Goal: Information Seeking & Learning: Learn about a topic

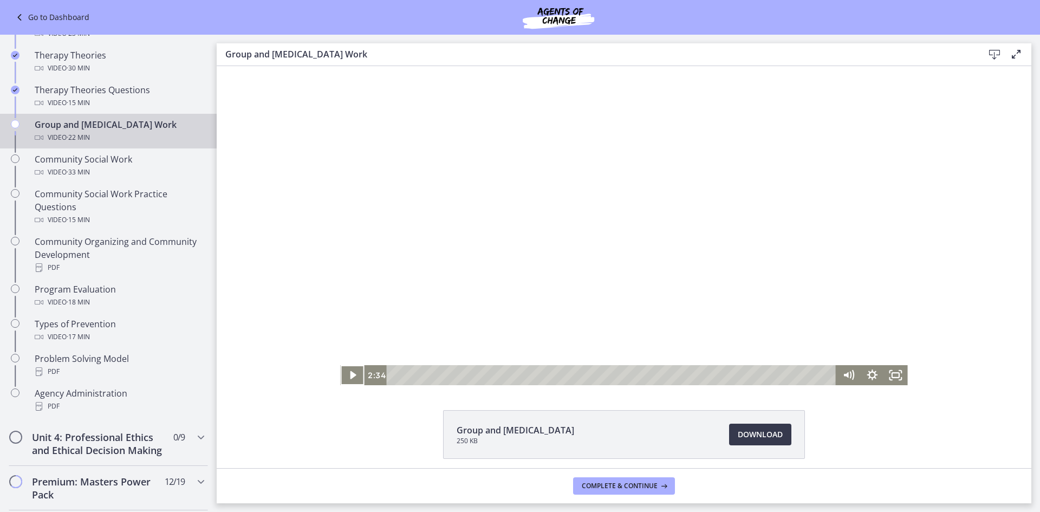
scroll to position [445, 0]
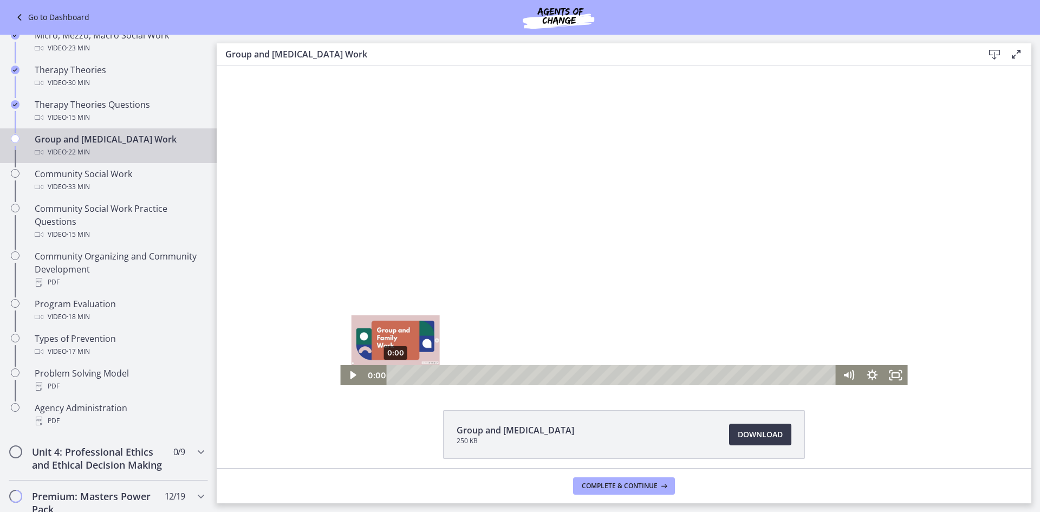
click at [395, 372] on div "0:00" at bounding box center [612, 375] width 435 height 20
click at [349, 369] on icon "Play Video" at bounding box center [353, 375] width 24 height 20
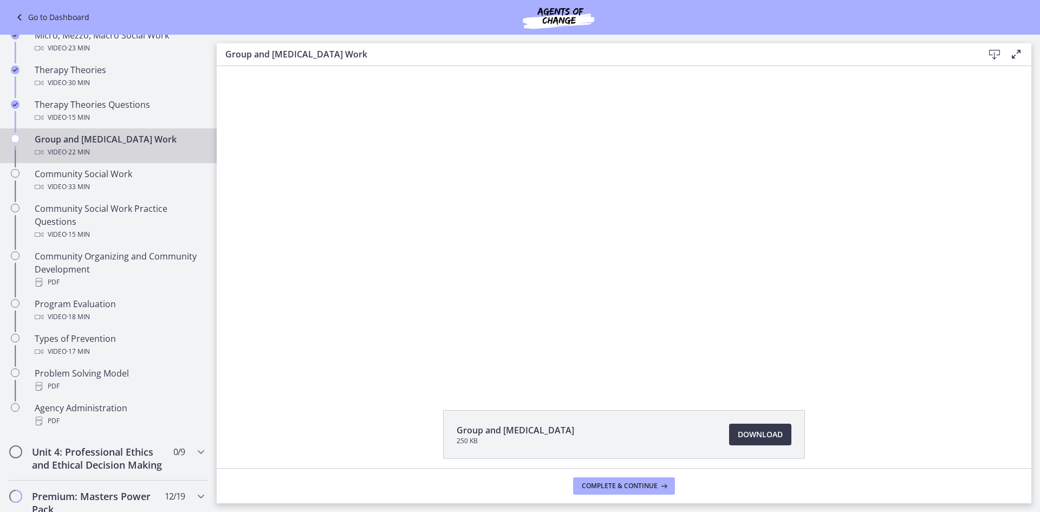
click at [1009, 135] on div "Click for sound @keyframes VOLUME_SMALL_WAVE_FLASH { 0% { opacity: 0; } 33% { o…" at bounding box center [624, 225] width 814 height 319
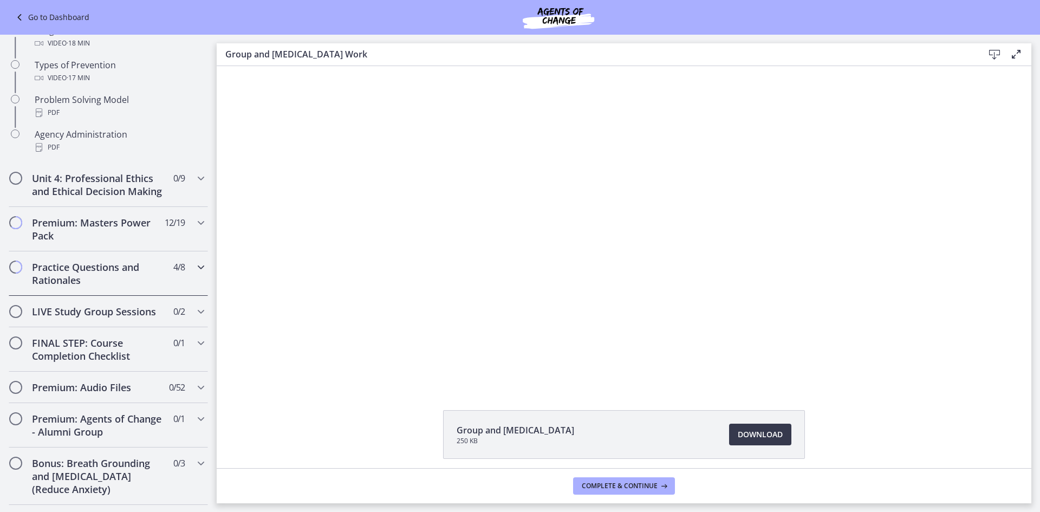
scroll to position [718, 0]
click at [194, 274] on icon "Chapters" at bounding box center [200, 267] width 13 height 13
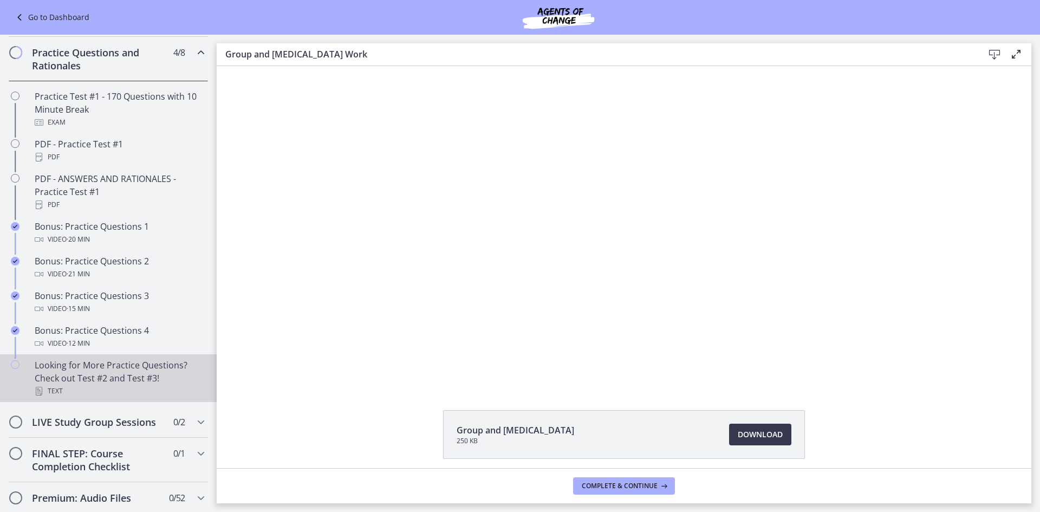
scroll to position [501, 0]
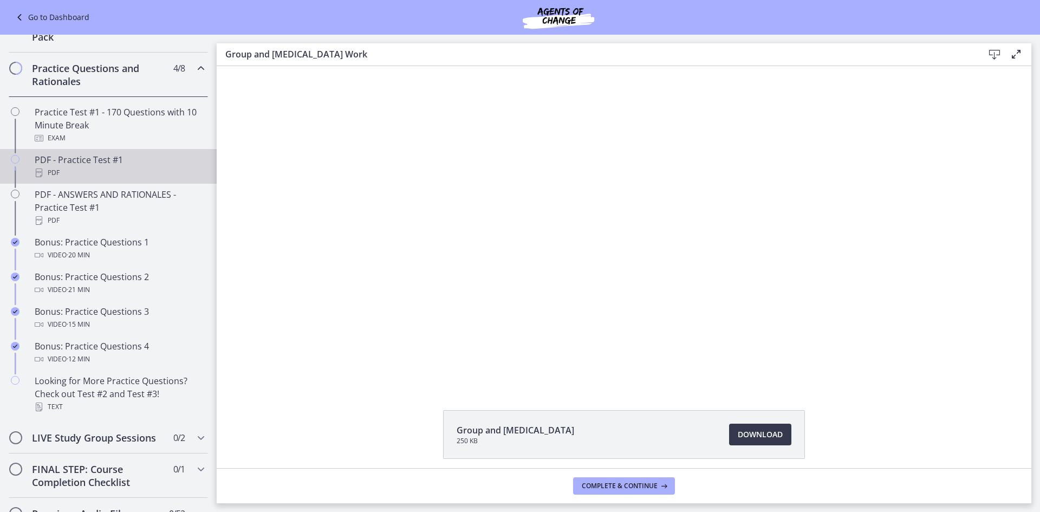
click at [133, 171] on div "PDF - Practice Test #1 PDF" at bounding box center [119, 166] width 169 height 26
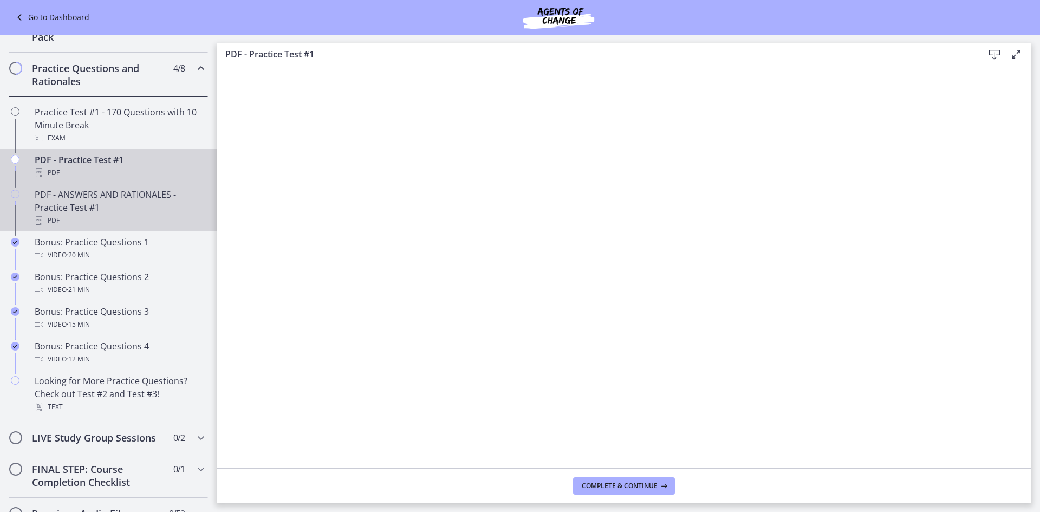
click at [132, 210] on div "PDF - ANSWERS AND RATIONALES - Practice Test #1 PDF" at bounding box center [119, 207] width 169 height 39
click at [80, 177] on div "PDF - Practice Test #1 PDF" at bounding box center [119, 166] width 169 height 26
click at [132, 218] on div "PDF - ANSWERS AND RATIONALES - Practice Test #1 PDF" at bounding box center [119, 207] width 169 height 39
click at [89, 179] on div "PDF" at bounding box center [119, 172] width 169 height 13
click at [102, 224] on div "PDF - ANSWERS AND RATIONALES - Practice Test #1 PDF" at bounding box center [119, 207] width 169 height 39
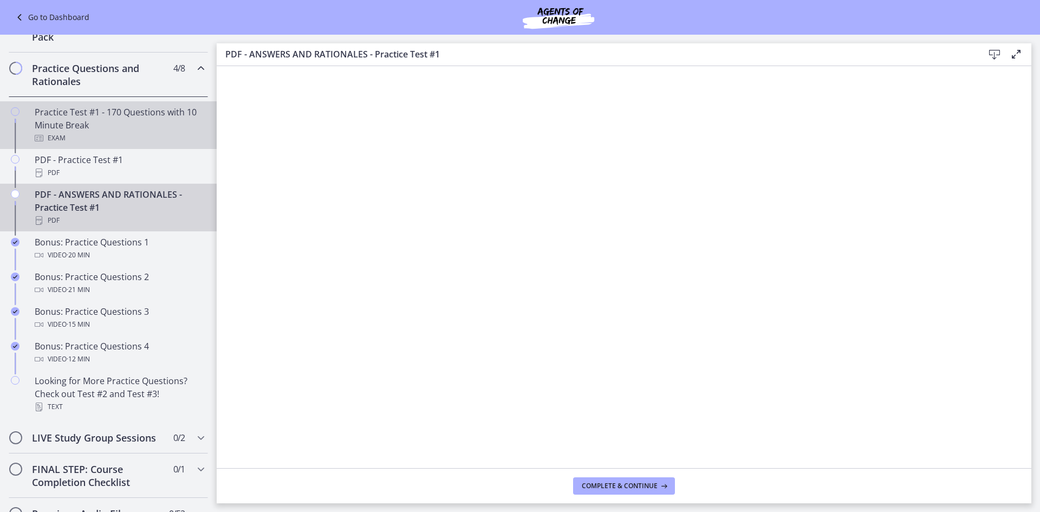
click at [106, 129] on div "Practice Test #1 - 170 Questions with 10 Minute Break Exam" at bounding box center [119, 125] width 169 height 39
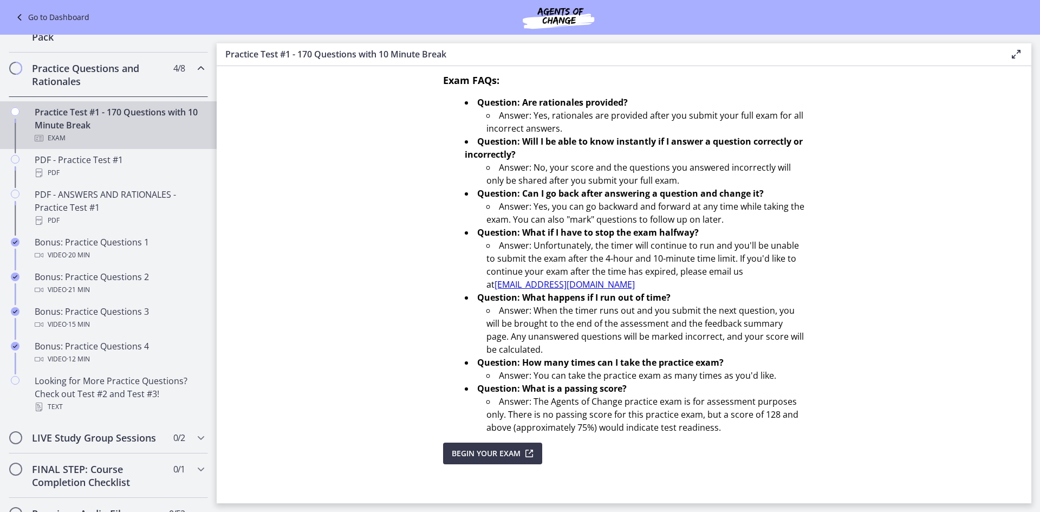
scroll to position [292, 0]
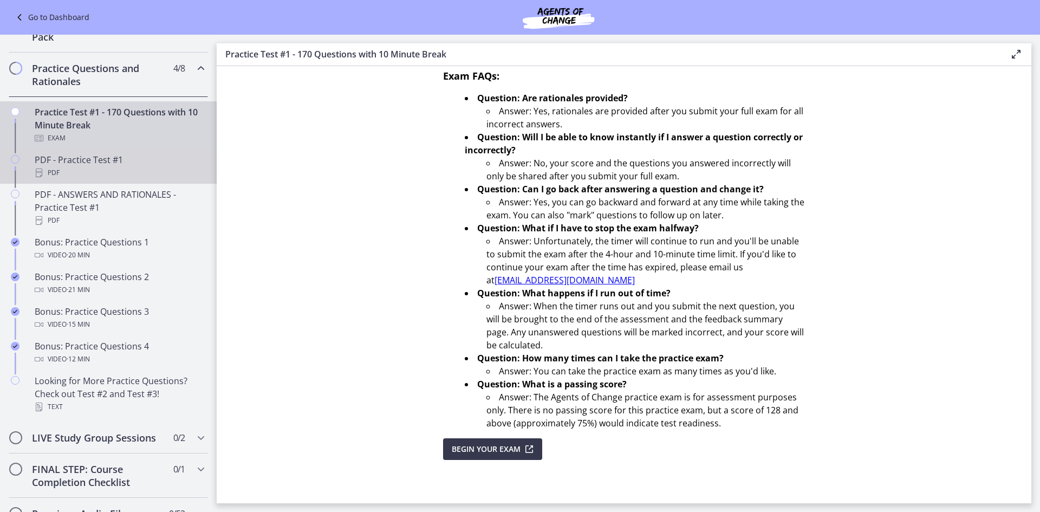
click at [106, 174] on div "PDF - Practice Test #1 PDF" at bounding box center [119, 166] width 169 height 26
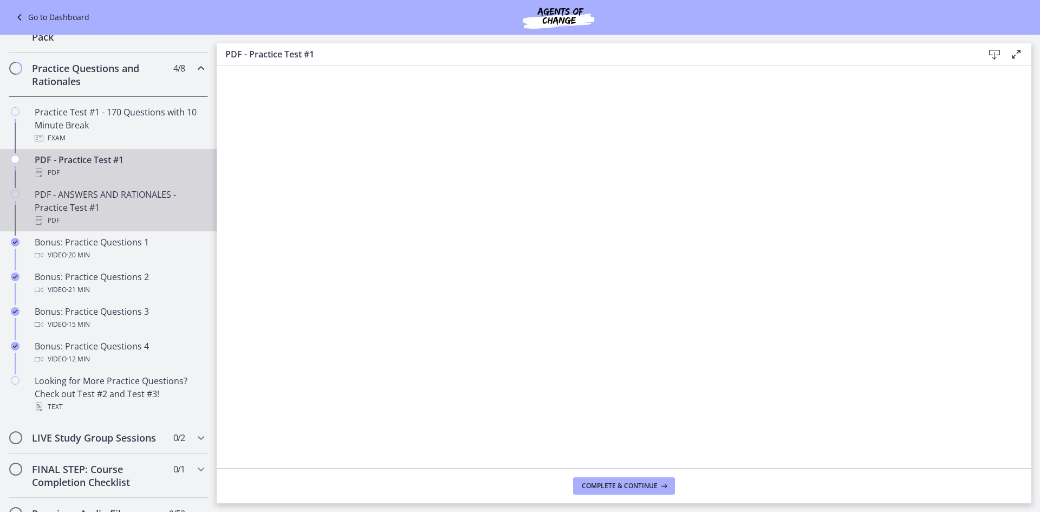
click at [118, 222] on div "PDF - ANSWERS AND RATIONALES - Practice Test #1 PDF" at bounding box center [119, 207] width 169 height 39
click at [104, 173] on div "PDF - Practice Test #1 PDF" at bounding box center [119, 166] width 169 height 26
click at [90, 224] on div "PDF - ANSWERS AND RATIONALES - Practice Test #1 PDF" at bounding box center [119, 207] width 169 height 39
click at [101, 170] on div "PDF - Practice Test #1 PDF" at bounding box center [119, 166] width 169 height 26
click at [114, 219] on div "PDF - ANSWERS AND RATIONALES - Practice Test #1 PDF" at bounding box center [119, 207] width 169 height 39
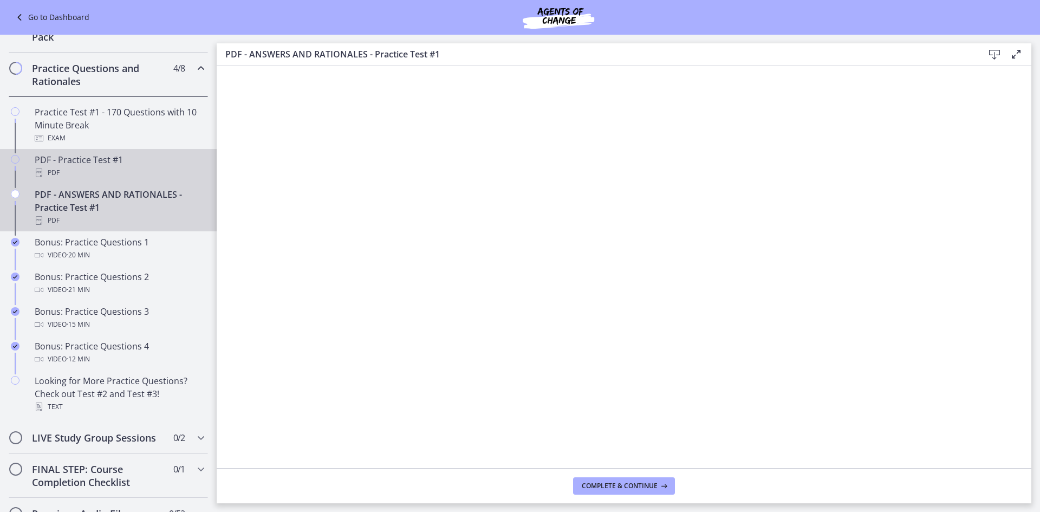
click at [102, 179] on div "PDF - Practice Test #1 PDF" at bounding box center [119, 166] width 169 height 26
click at [121, 212] on div "PDF - ANSWERS AND RATIONALES - Practice Test #1 PDF" at bounding box center [119, 207] width 169 height 39
click at [123, 179] on div "PDF" at bounding box center [119, 172] width 169 height 13
click at [119, 218] on div "PDF - ANSWERS AND RATIONALES - Practice Test #1 PDF" at bounding box center [119, 207] width 169 height 39
click at [132, 170] on div "PDF - Practice Test #1 PDF" at bounding box center [119, 166] width 169 height 26
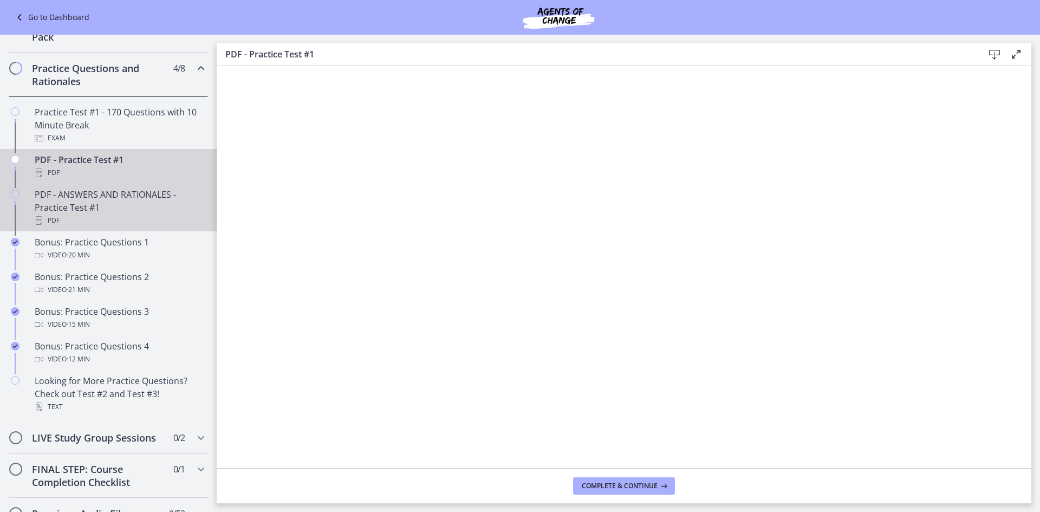
click at [151, 210] on div "PDF - ANSWERS AND RATIONALES - Practice Test #1 PDF" at bounding box center [119, 207] width 169 height 39
click at [148, 173] on div "PDF - Practice Test #1 PDF" at bounding box center [119, 166] width 169 height 26
click at [129, 212] on div "PDF - ANSWERS AND RATIONALES - Practice Test #1 PDF" at bounding box center [119, 207] width 169 height 39
click at [126, 176] on div "PDF - Practice Test #1 PDF" at bounding box center [119, 166] width 169 height 26
click at [158, 212] on div "PDF - ANSWERS AND RATIONALES - Practice Test #1 PDF" at bounding box center [119, 207] width 169 height 39
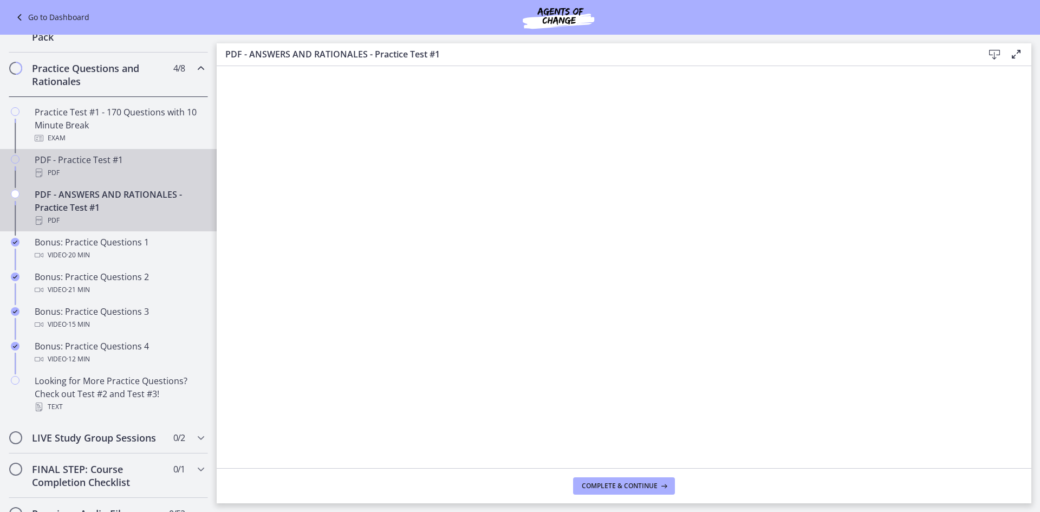
click at [87, 179] on div "PDF" at bounding box center [119, 172] width 169 height 13
click at [77, 214] on div "PDF - ANSWERS AND RATIONALES - Practice Test #1 PDF" at bounding box center [119, 207] width 169 height 39
click at [81, 179] on div "PDF - Practice Test #1 PDF" at bounding box center [119, 166] width 169 height 26
click at [101, 216] on div "PDF - ANSWERS AND RATIONALES - Practice Test #1 PDF" at bounding box center [119, 207] width 169 height 39
click at [115, 179] on div "PDF" at bounding box center [119, 172] width 169 height 13
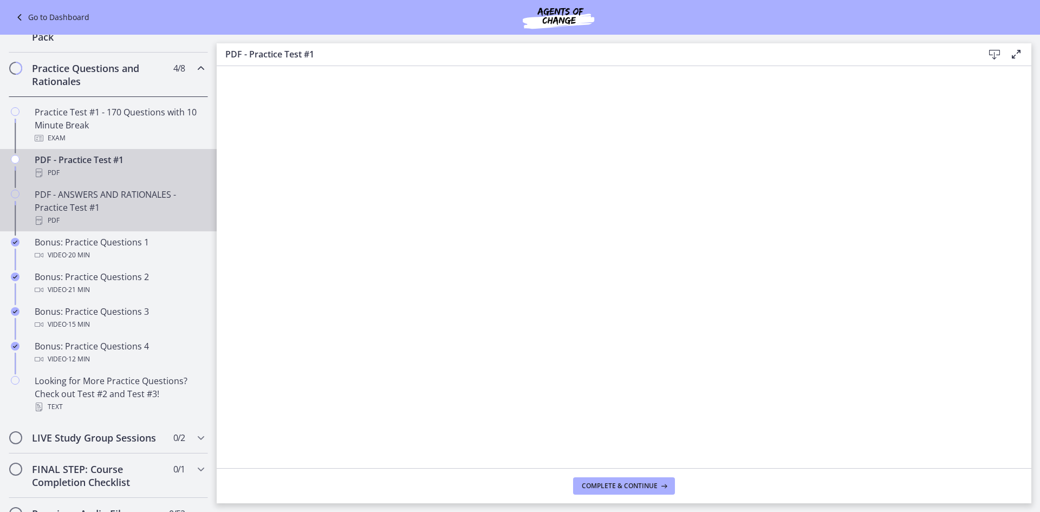
click at [105, 222] on div "PDF - ANSWERS AND RATIONALES - Practice Test #1 PDF" at bounding box center [119, 207] width 169 height 39
click at [70, 171] on div "PDF - Practice Test #1 PDF" at bounding box center [119, 166] width 169 height 26
click at [85, 203] on div "PDF - ANSWERS AND RATIONALES - Practice Test #1 PDF" at bounding box center [119, 207] width 169 height 39
click at [113, 179] on div "PDF" at bounding box center [119, 172] width 169 height 13
click at [85, 208] on div "PDF - ANSWERS AND RATIONALES - Practice Test #1 PDF" at bounding box center [119, 207] width 169 height 39
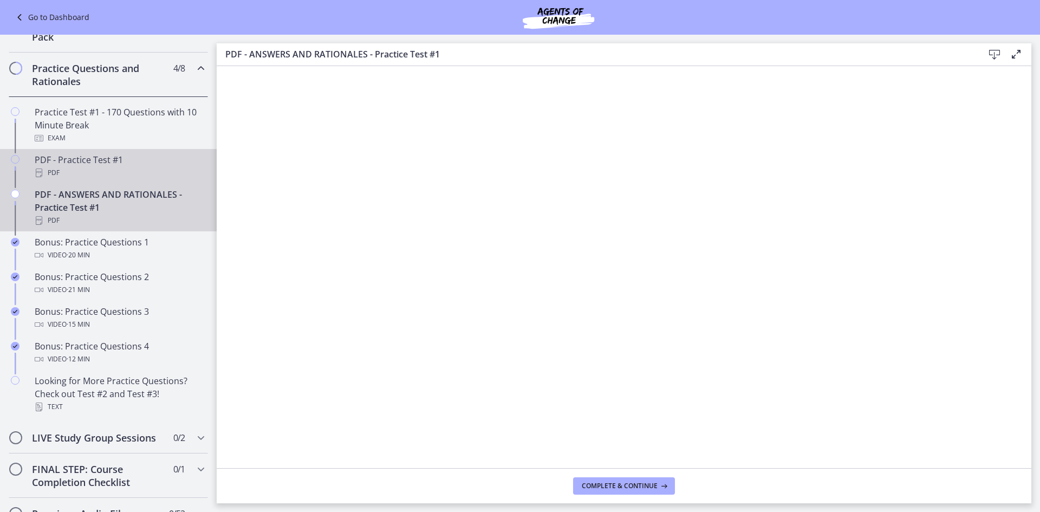
click at [83, 179] on div "PDF" at bounding box center [119, 172] width 169 height 13
click at [77, 214] on div "PDF - ANSWERS AND RATIONALES - Practice Test #1 PDF" at bounding box center [119, 207] width 169 height 39
click at [61, 175] on div "PDF - Practice Test #1 PDF" at bounding box center [119, 166] width 169 height 26
click at [69, 217] on div "PDF - ANSWERS AND RATIONALES - Practice Test #1 PDF" at bounding box center [119, 207] width 169 height 39
click at [84, 171] on div "PDF - Practice Test #1 PDF" at bounding box center [119, 166] width 169 height 26
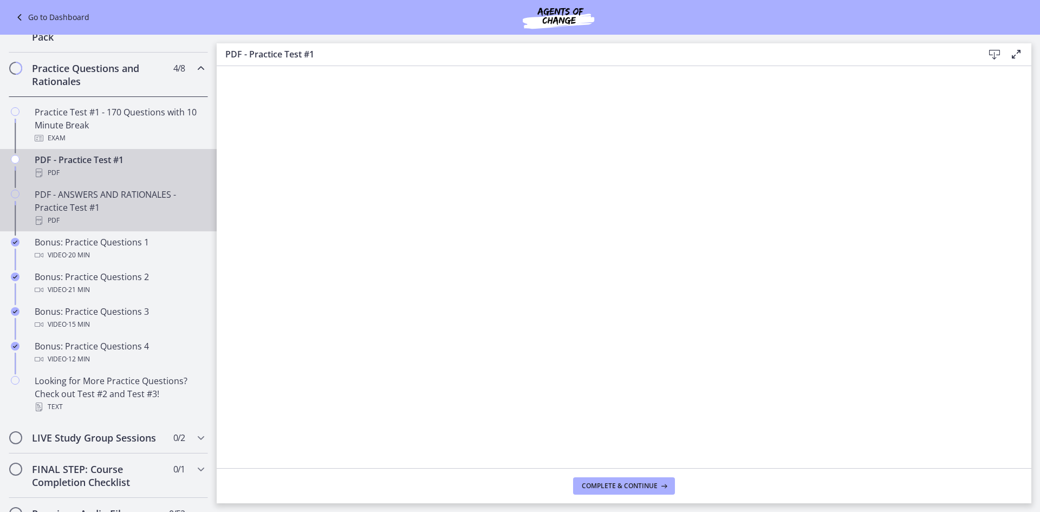
click at [57, 210] on div "PDF - ANSWERS AND RATIONALES - Practice Test #1 PDF" at bounding box center [119, 207] width 169 height 39
click at [85, 178] on div "PDF - Practice Test #1 PDF" at bounding box center [119, 166] width 169 height 26
click at [79, 219] on div "PDF - ANSWERS AND RATIONALES - Practice Test #1 PDF" at bounding box center [119, 207] width 169 height 39
click at [77, 172] on div "PDF - Practice Test #1 PDF" at bounding box center [119, 166] width 169 height 26
click at [109, 215] on div "PDF - ANSWERS AND RATIONALES - Practice Test #1 PDF" at bounding box center [119, 207] width 169 height 39
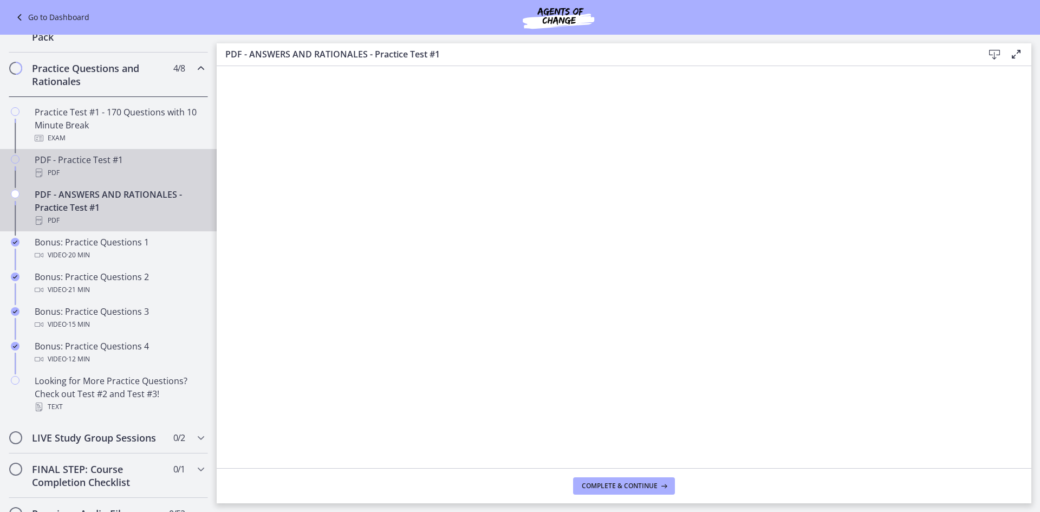
click at [55, 173] on div "PDF - Practice Test #1 PDF" at bounding box center [119, 166] width 169 height 26
click at [106, 213] on div "PDF - ANSWERS AND RATIONALES - Practice Test #1 PDF" at bounding box center [119, 207] width 169 height 39
click at [84, 173] on div "PDF - Practice Test #1 PDF" at bounding box center [119, 166] width 169 height 26
click at [98, 215] on div "PDF - ANSWERS AND RATIONALES - Practice Test #1 PDF" at bounding box center [119, 207] width 169 height 39
click at [81, 174] on div "PDF - Practice Test #1 PDF" at bounding box center [119, 166] width 169 height 26
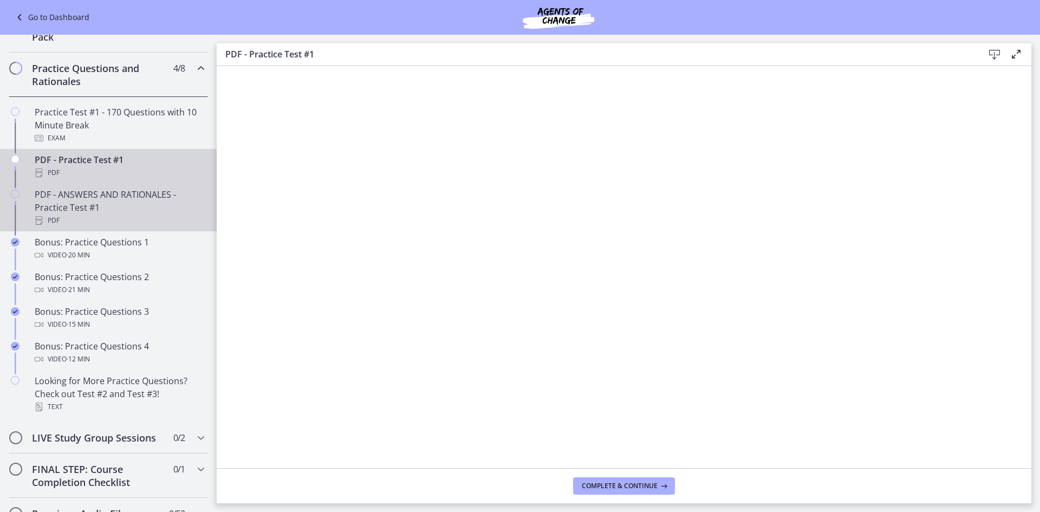
click at [126, 220] on div "PDF - ANSWERS AND RATIONALES - Practice Test #1 PDF" at bounding box center [119, 207] width 169 height 39
click at [83, 168] on div "PDF - Practice Test #1 PDF" at bounding box center [119, 166] width 169 height 26
drag, startPoint x: 75, startPoint y: 224, endPoint x: 95, endPoint y: 221, distance: 20.3
click at [76, 224] on div "PDF - ANSWERS AND RATIONALES - Practice Test #1 PDF" at bounding box center [119, 207] width 169 height 39
click at [120, 174] on div "PDF - Practice Test #1 PDF" at bounding box center [119, 166] width 169 height 26
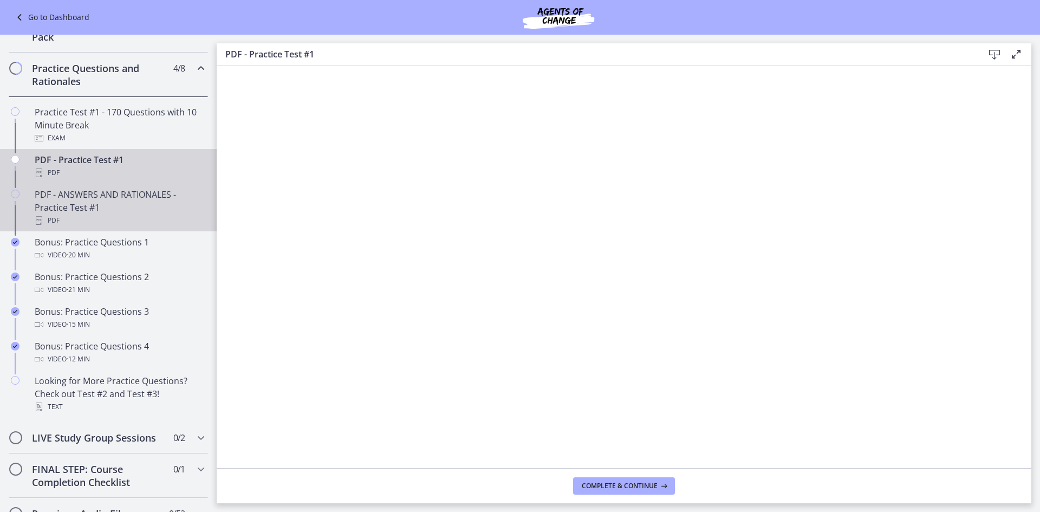
click at [147, 213] on div "PDF - ANSWERS AND RATIONALES - Practice Test #1 PDF" at bounding box center [119, 207] width 169 height 39
click at [110, 174] on div "PDF - Practice Test #1 PDF" at bounding box center [119, 166] width 169 height 26
click at [138, 218] on div "PDF - ANSWERS AND RATIONALES - Practice Test #1 PDF" at bounding box center [119, 207] width 169 height 39
click at [133, 179] on div "PDF" at bounding box center [119, 172] width 169 height 13
click at [107, 205] on div "PDF - ANSWERS AND RATIONALES - Practice Test #1 PDF" at bounding box center [119, 207] width 169 height 39
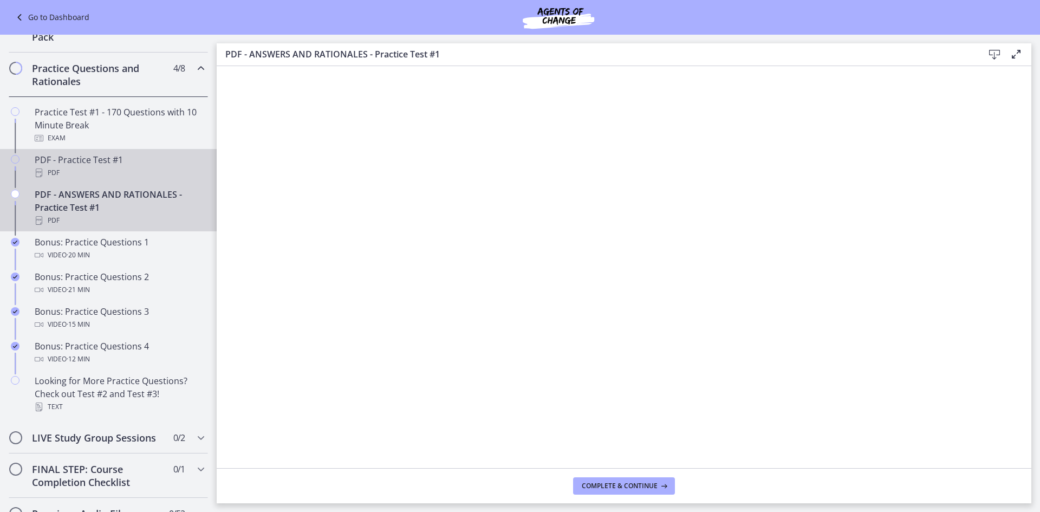
click at [100, 168] on div "PDF - Practice Test #1 PDF" at bounding box center [119, 166] width 169 height 26
click at [72, 210] on div "PDF - ANSWERS AND RATIONALES - Practice Test #1 PDF" at bounding box center [119, 207] width 169 height 39
click at [93, 168] on div "PDF - Practice Test #1 PDF" at bounding box center [119, 166] width 169 height 26
click at [143, 215] on div "PDF - ANSWERS AND RATIONALES - Practice Test #1 PDF" at bounding box center [119, 207] width 169 height 39
click at [95, 168] on div "PDF - Practice Test #1 PDF" at bounding box center [119, 166] width 169 height 26
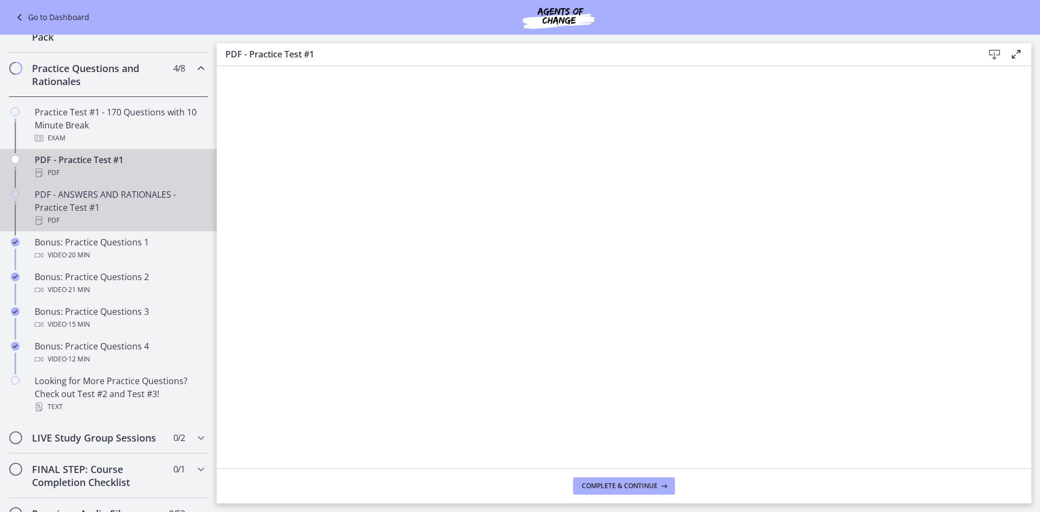
click at [129, 215] on div "PDF - ANSWERS AND RATIONALES - Practice Test #1 PDF" at bounding box center [119, 207] width 169 height 39
click at [162, 179] on div "PDF" at bounding box center [119, 172] width 169 height 13
click at [88, 208] on div "PDF - ANSWERS AND RATIONALES - Practice Test #1 PDF" at bounding box center [119, 207] width 169 height 39
click at [81, 165] on link "PDF - Practice Test #1 PDF" at bounding box center [108, 166] width 217 height 35
click at [126, 218] on div "PDF - ANSWERS AND RATIONALES - Practice Test #1 PDF" at bounding box center [119, 207] width 169 height 39
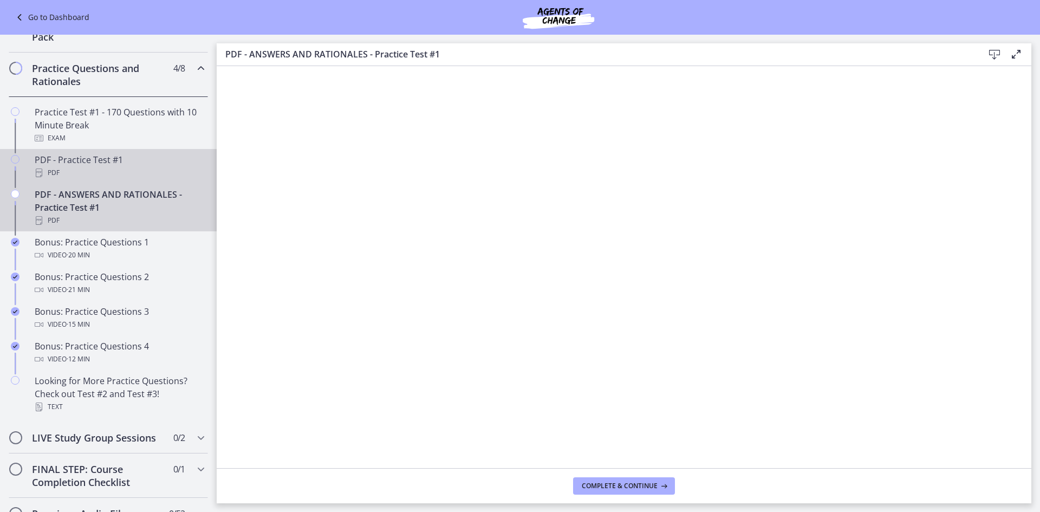
click at [101, 179] on div "PDF" at bounding box center [119, 172] width 169 height 13
click at [70, 205] on div "PDF - ANSWERS AND RATIONALES - Practice Test #1 PDF" at bounding box center [119, 207] width 169 height 39
